Goal: Information Seeking & Learning: Learn about a topic

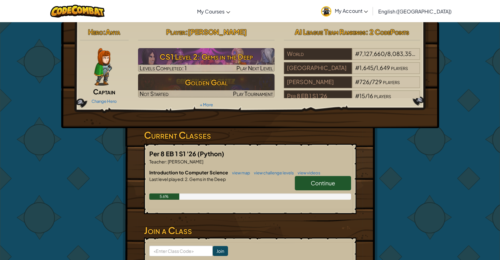
click at [328, 179] on span "Continue" at bounding box center [323, 182] width 24 height 7
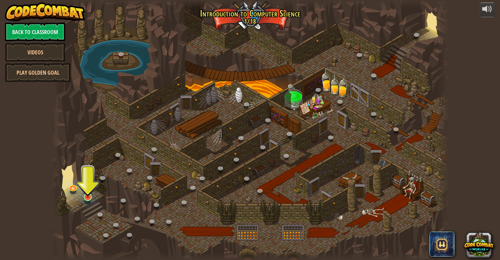
click at [93, 198] on img at bounding box center [88, 186] width 10 height 24
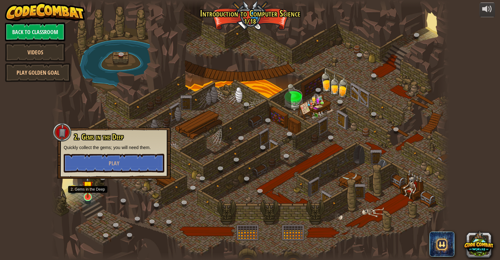
click at [86, 194] on img at bounding box center [88, 186] width 10 height 24
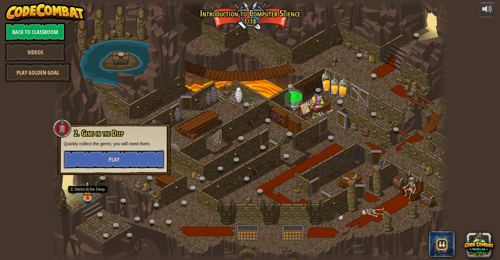
click at [118, 161] on span "Play" at bounding box center [114, 160] width 11 height 8
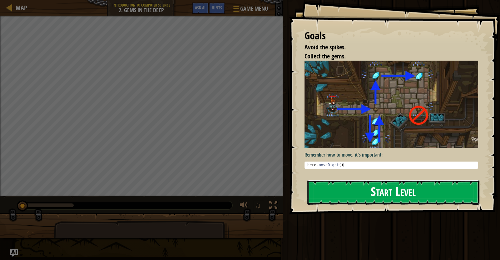
click at [400, 190] on button "Start Level" at bounding box center [394, 192] width 172 height 25
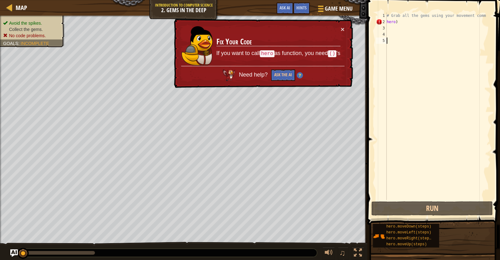
click at [419, 18] on div "# Grab all the gems using your movement comm hero )" at bounding box center [438, 113] width 105 height 200
click at [402, 19] on div "# Grab all the gems using your movement comm hero )" at bounding box center [438, 113] width 105 height 200
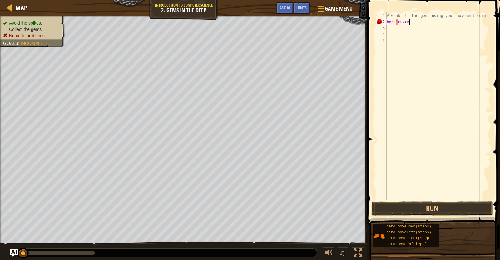
scroll to position [3, 1]
type textarea "hero)movrerc6c56ed65d6rc"
click at [445, 28] on div "# Grab all the gems using your movement comm hero ) movrerc6c56ed65d6rc" at bounding box center [439, 113] width 103 height 200
click at [443, 23] on div "# Grab all the gems using your movement comm hero ) movrerc6c56ed65d6rc" at bounding box center [439, 113] width 103 height 200
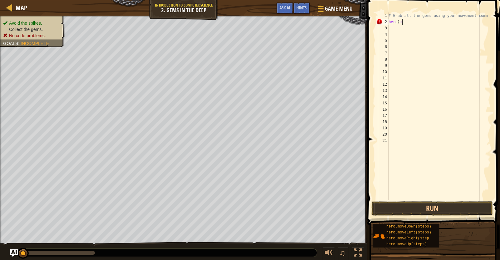
type textarea "h"
click at [404, 21] on div "# Grab all the gems using your movement comm" at bounding box center [439, 113] width 103 height 200
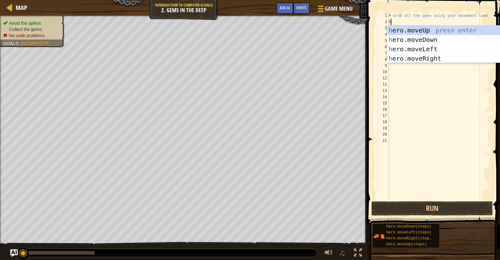
type textarea "hero"
click at [422, 36] on div "hero .moveUp press enter hero .moveDown press enter hero .moveLeft press enter …" at bounding box center [441, 54] width 118 height 56
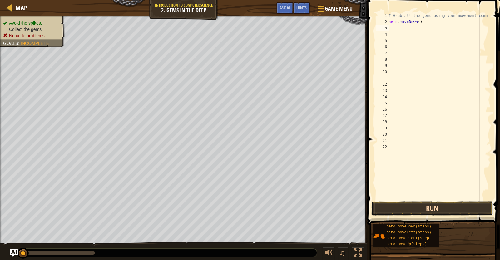
click at [423, 201] on button "Run" at bounding box center [433, 208] width 122 height 14
click at [428, 209] on button "Running" at bounding box center [433, 208] width 122 height 14
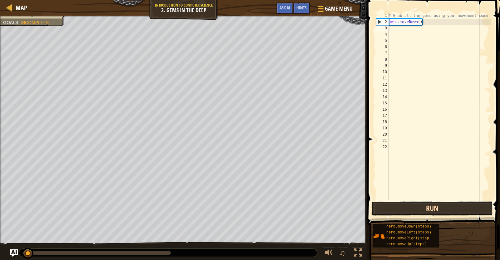
click at [440, 212] on button "Run" at bounding box center [433, 208] width 122 height 14
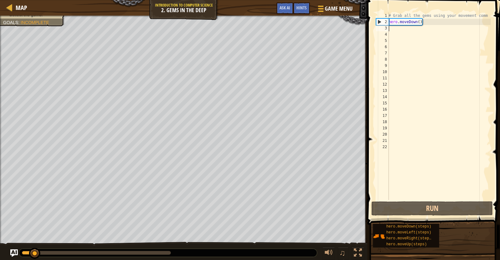
click at [429, 19] on div "# Grab all the gems using your movement comm hero . moveDown ( )" at bounding box center [439, 113] width 103 height 200
type textarea "hero.moveDown()"
click at [421, 27] on div "# Grab all the gems using your movement comm hero . moveDown ( )" at bounding box center [439, 113] width 103 height 200
click at [424, 27] on div "# Grab all the gems using your movement comm hero . moveDown ( )" at bounding box center [439, 113] width 103 height 200
click at [425, 22] on div "# Grab all the gems using your movement comm hero . moveDown ( )" at bounding box center [439, 113] width 103 height 200
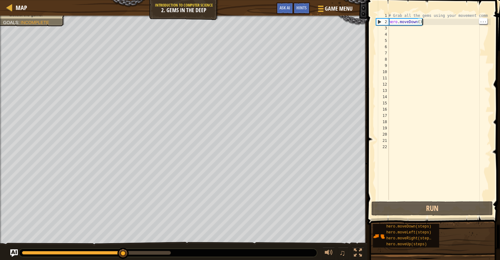
click at [433, 20] on div "# Grab all the gems using your movement comm hero . moveDown ( )" at bounding box center [439, 113] width 103 height 200
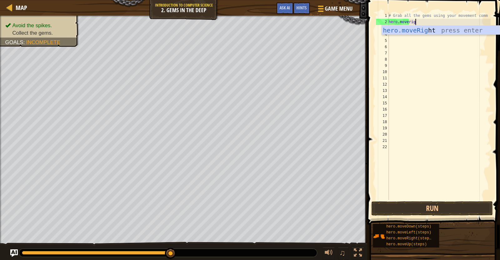
type textarea "hero.moverigh"
click at [465, 39] on div "# Grab all the gems using your movement comm hero . moverigh" at bounding box center [439, 113] width 103 height 200
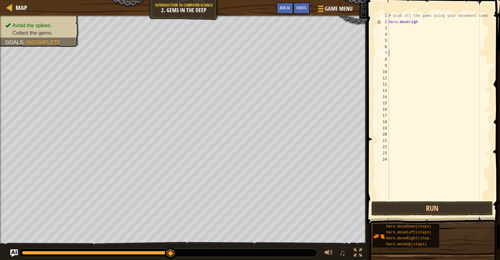
click at [422, 34] on div "# Grab all the gems using your movement comm hero . moverigh" at bounding box center [439, 113] width 103 height 200
click at [428, 25] on div "# Grab all the gems using your movement comm hero . moverigh" at bounding box center [439, 113] width 103 height 200
click at [424, 20] on div "# Grab all the gems using your movement comm hero . moverigh" at bounding box center [439, 113] width 103 height 200
type textarea "hero.moveright"
click at [423, 214] on button "Run" at bounding box center [433, 208] width 122 height 14
